Goal: Information Seeking & Learning: Learn about a topic

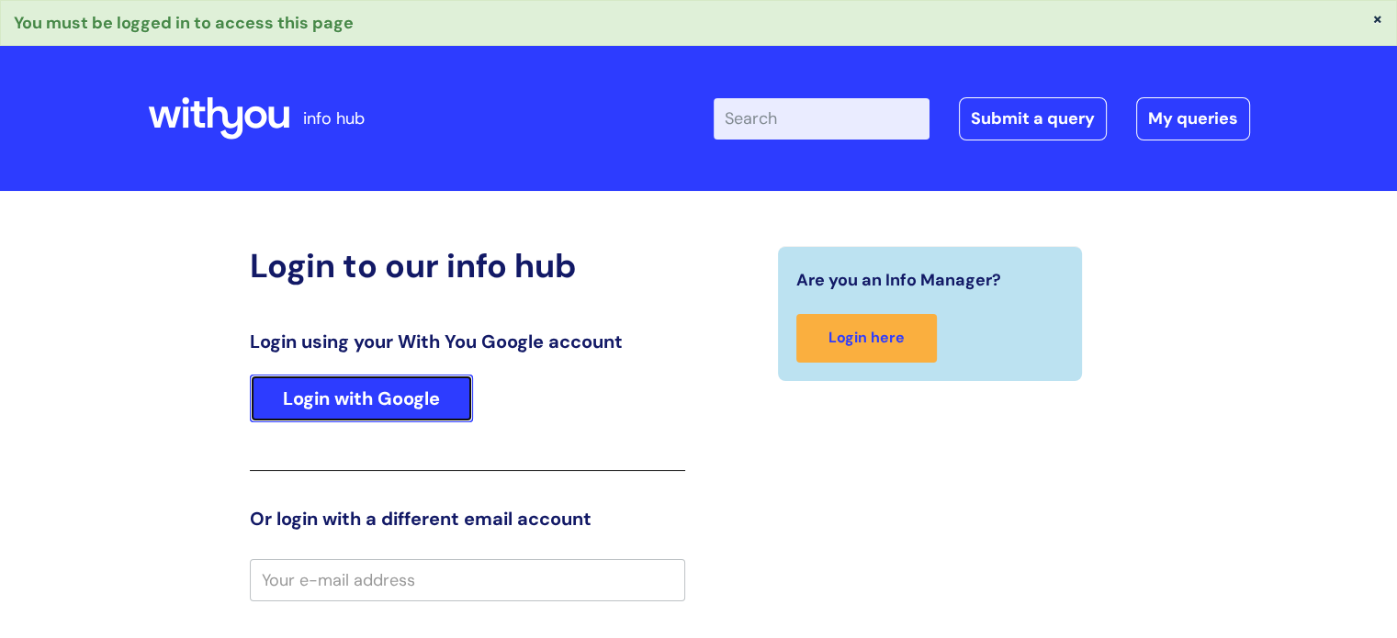
click at [428, 385] on link "Login with Google" at bounding box center [361, 399] width 223 height 48
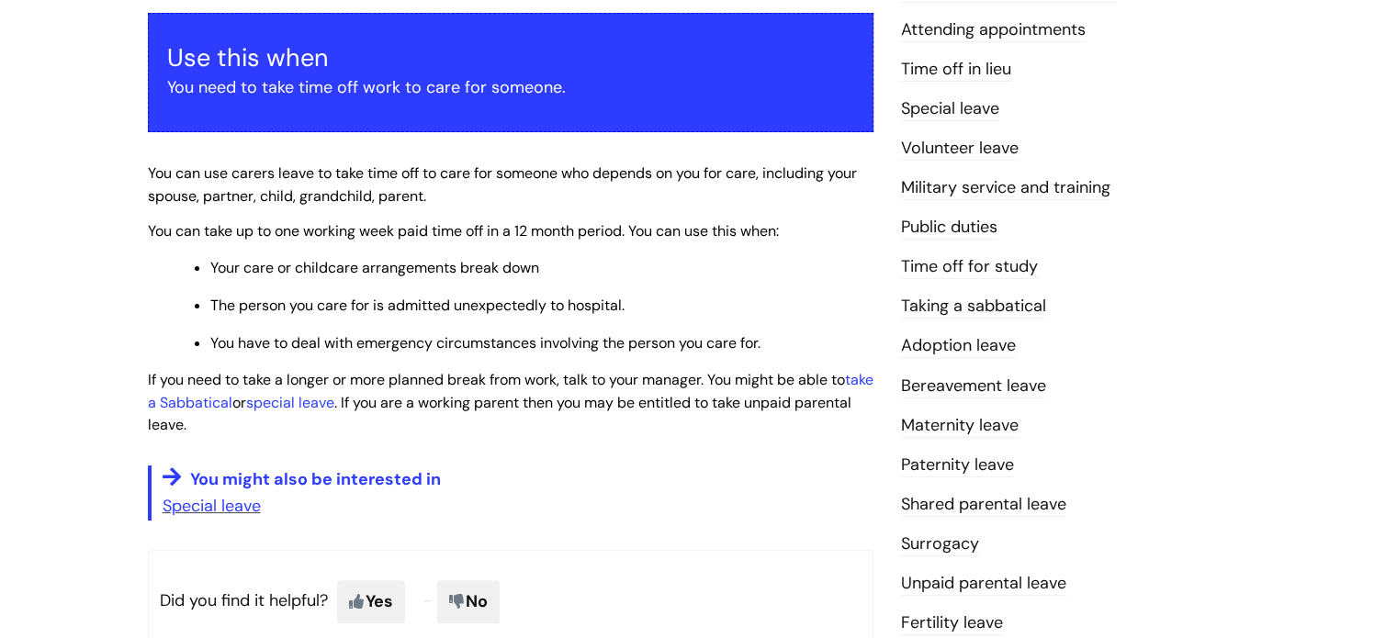
scroll to position [345, 0]
